Goal: Task Accomplishment & Management: Manage account settings

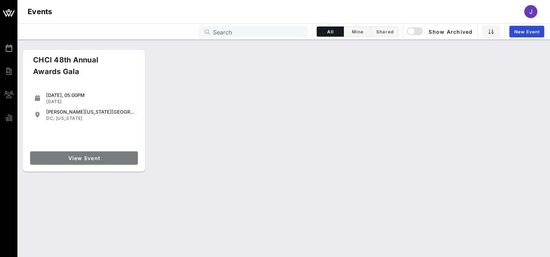
click at [76, 161] on link "View Event" at bounding box center [84, 157] width 108 height 13
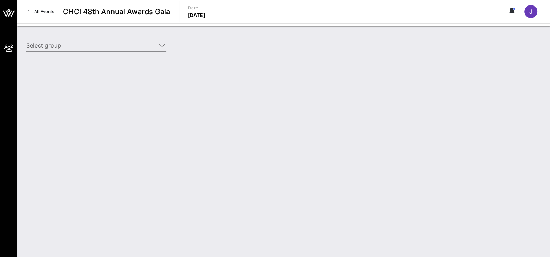
type input "Salt River Project (Salt River Project) [Jennifer Ruiz, jennifer.ruiz@srpnet.co…"
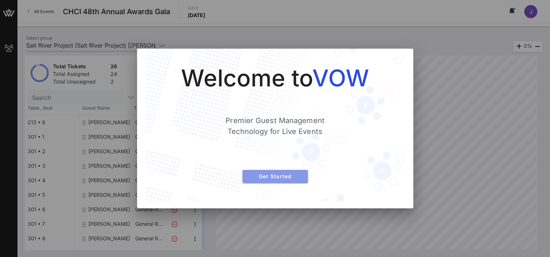
click at [256, 179] on span "Get Started" at bounding box center [275, 176] width 54 height 6
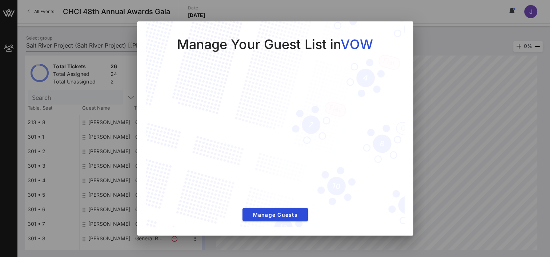
click at [271, 177] on iframe at bounding box center [275, 130] width 230 height 148
click at [296, 38] on div "Manage Your Guest List in VOW" at bounding box center [275, 44] width 196 height 17
click at [286, 214] on span "Manage Guests" at bounding box center [275, 215] width 54 height 6
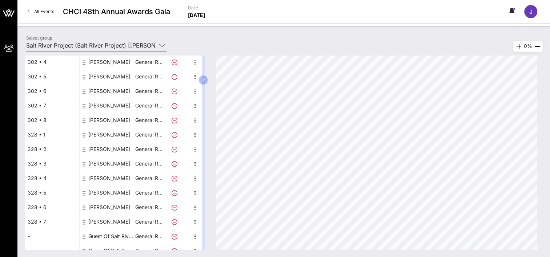
scroll to position [243, 0]
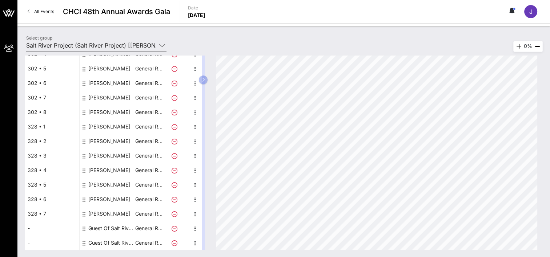
click at [125, 230] on div "Guest Of Salt River Project" at bounding box center [111, 228] width 46 height 15
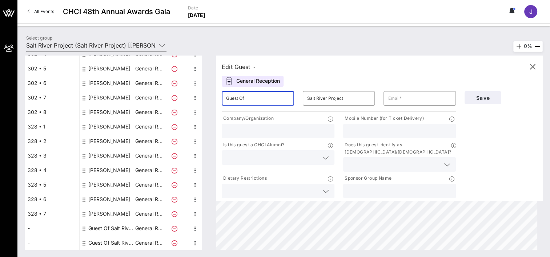
click at [257, 98] on input "Guest Of" at bounding box center [258, 99] width 64 height 12
type input "G"
type input "Emma"
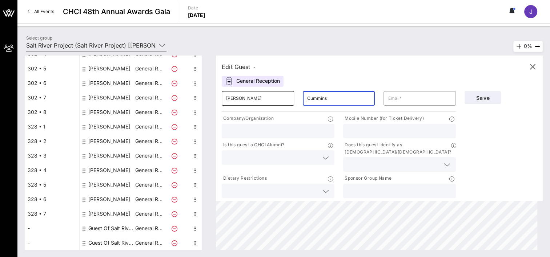
type input "Cummins"
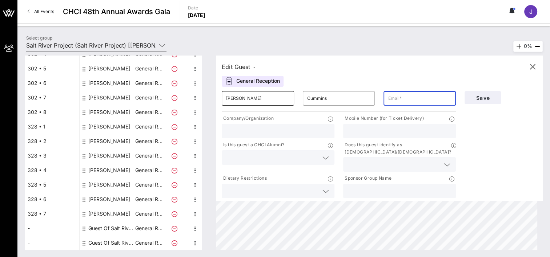
paste input "https://urldefense.com/v3/__https://pro.vow.app/events/host-group?host_group_id…"
type input "https://urldefense.com/v3/__https://pro.vow.app/events/host-group?host_group_id…"
paste input "emily@ha-firm.com"
type input "emily@ha-firm.com"
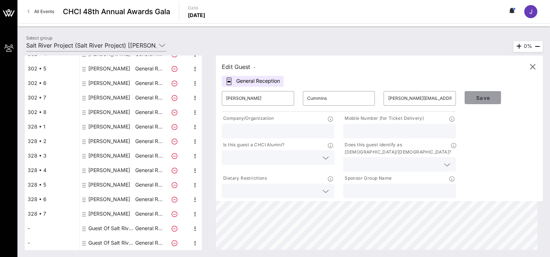
click at [487, 96] on span "Save" at bounding box center [482, 98] width 25 height 6
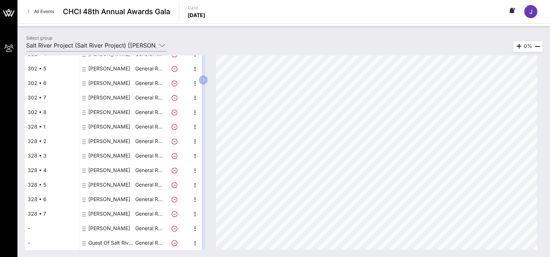
click at [113, 226] on div "Emma Cummins" at bounding box center [109, 228] width 42 height 15
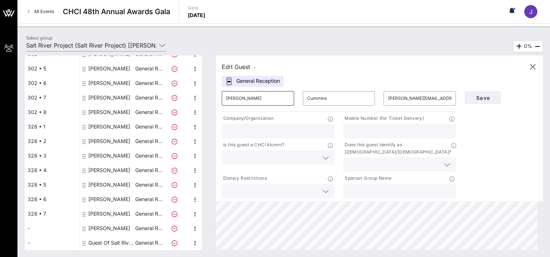
click at [232, 100] on input "Emma" at bounding box center [258, 99] width 64 height 12
type input "Emily"
click at [487, 90] on div "Save" at bounding box center [500, 98] width 81 height 22
click at [487, 95] on span "Save" at bounding box center [482, 98] width 25 height 6
